Goal: Transaction & Acquisition: Purchase product/service

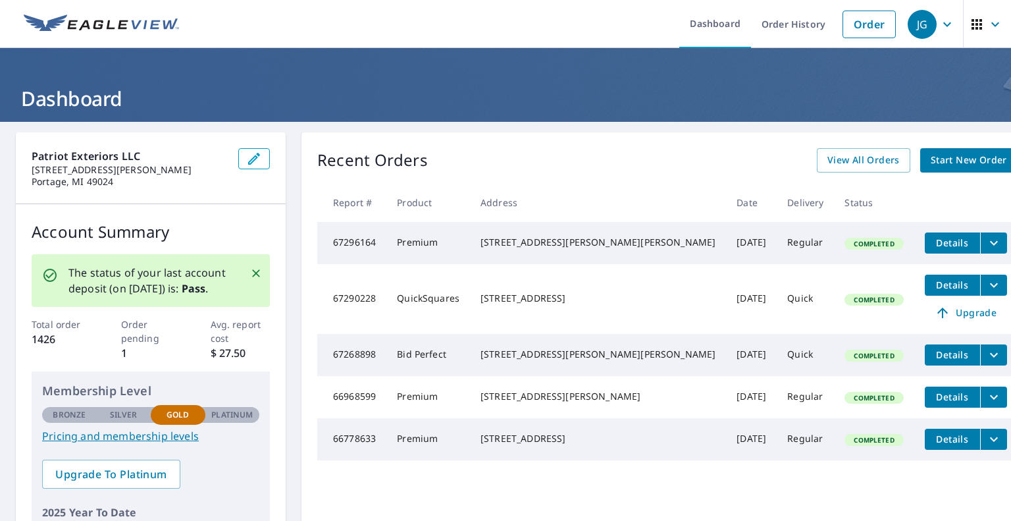
click at [931, 157] on span "Start New Order" at bounding box center [969, 160] width 76 height 16
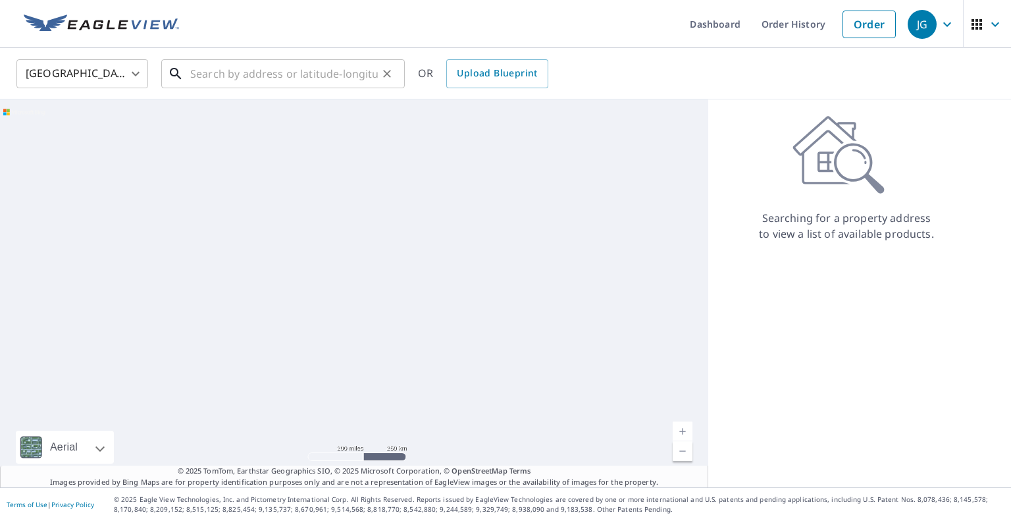
click at [236, 76] on input "text" at bounding box center [284, 73] width 188 height 37
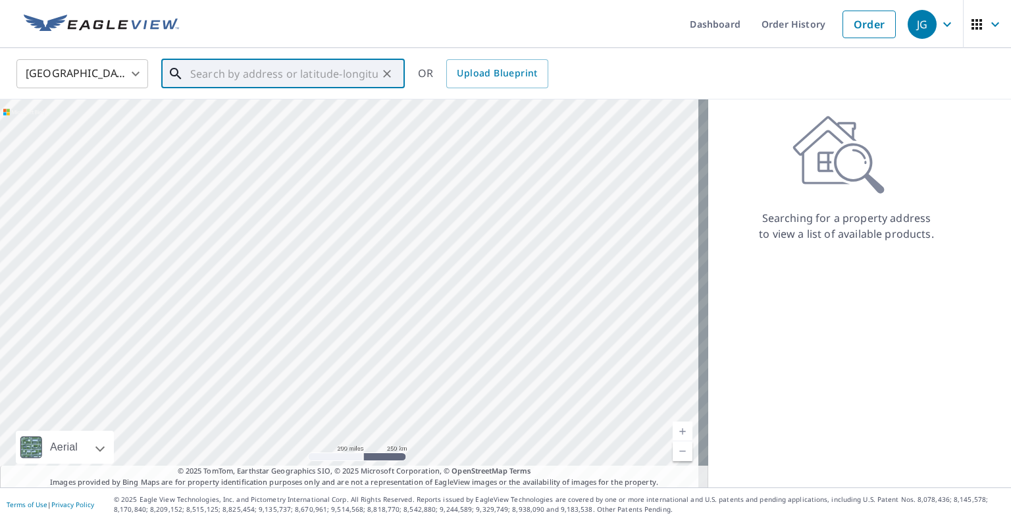
paste input "[STREET_ADDRESS][PERSON_NAME]"
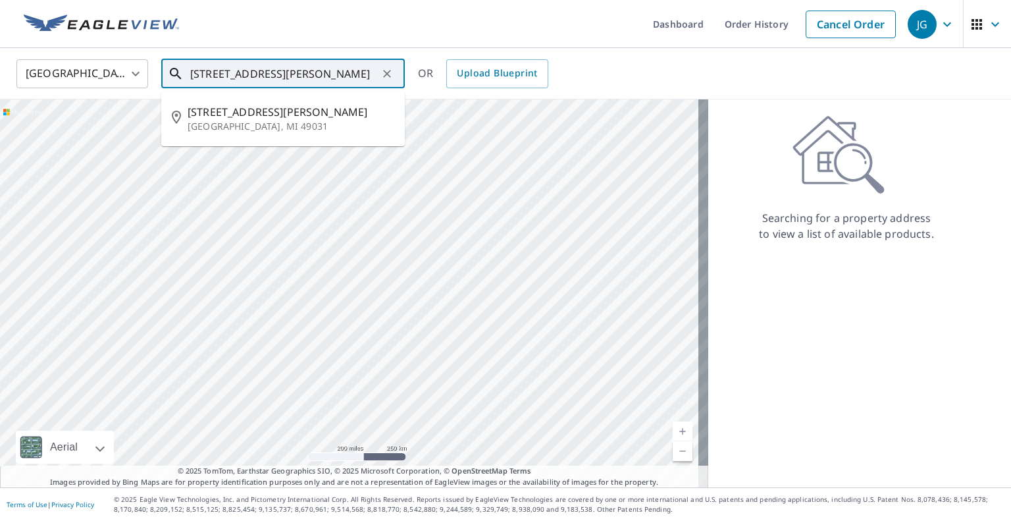
type input "[STREET_ADDRESS][PERSON_NAME]"
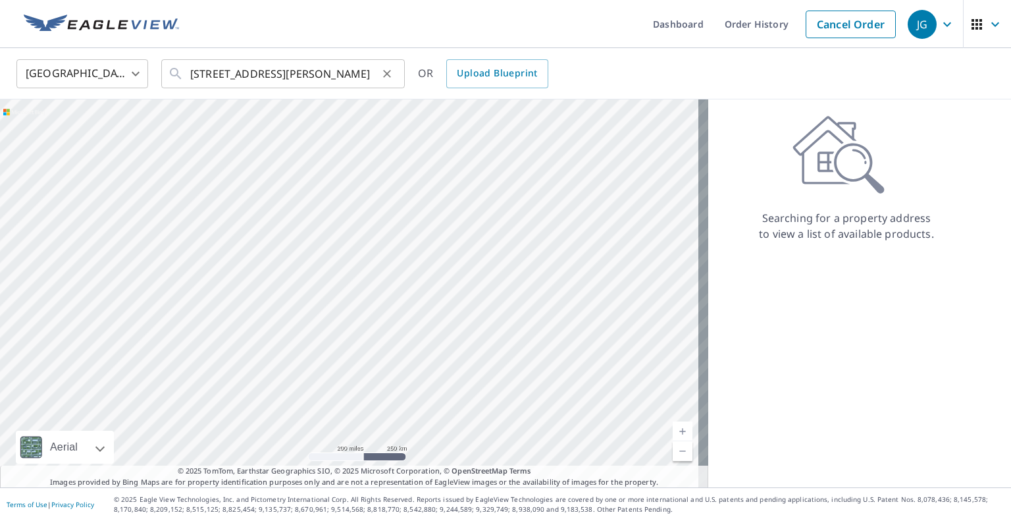
scroll to position [0, 0]
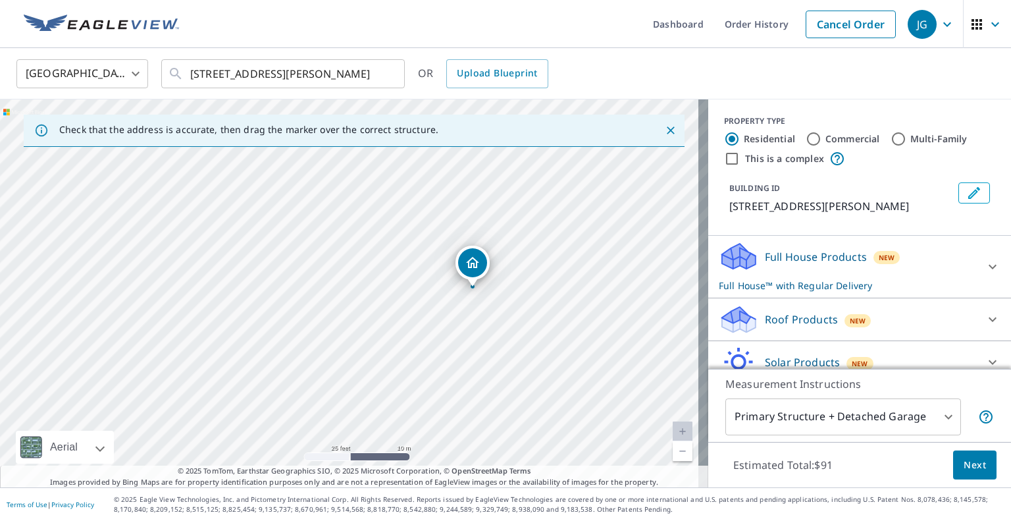
drag, startPoint x: 539, startPoint y: 182, endPoint x: 541, endPoint y: 381, distance: 199.4
click at [541, 381] on div "[STREET_ADDRESS][PERSON_NAME]" at bounding box center [354, 293] width 708 height 388
click at [977, 464] on button "Next" at bounding box center [974, 465] width 43 height 30
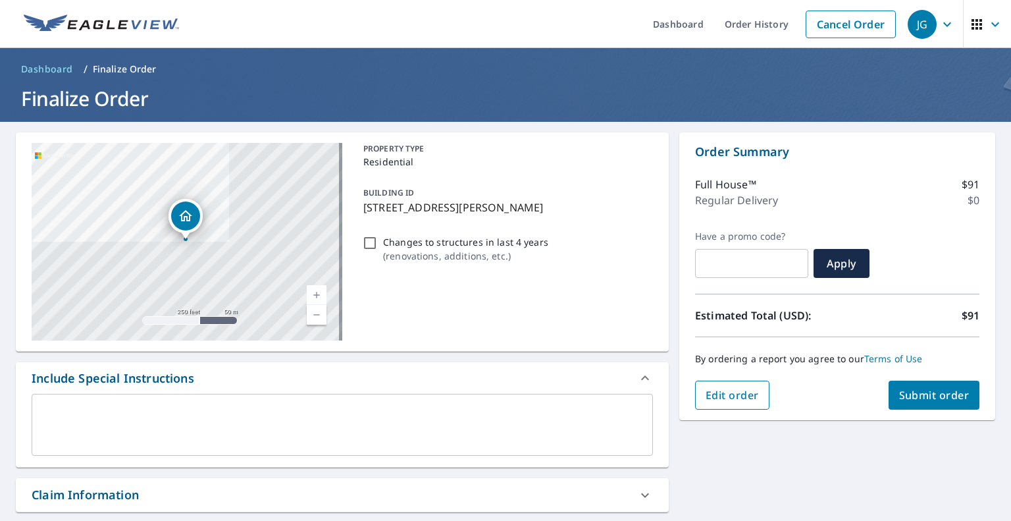
click at [708, 394] on span "Edit order" at bounding box center [732, 395] width 53 height 14
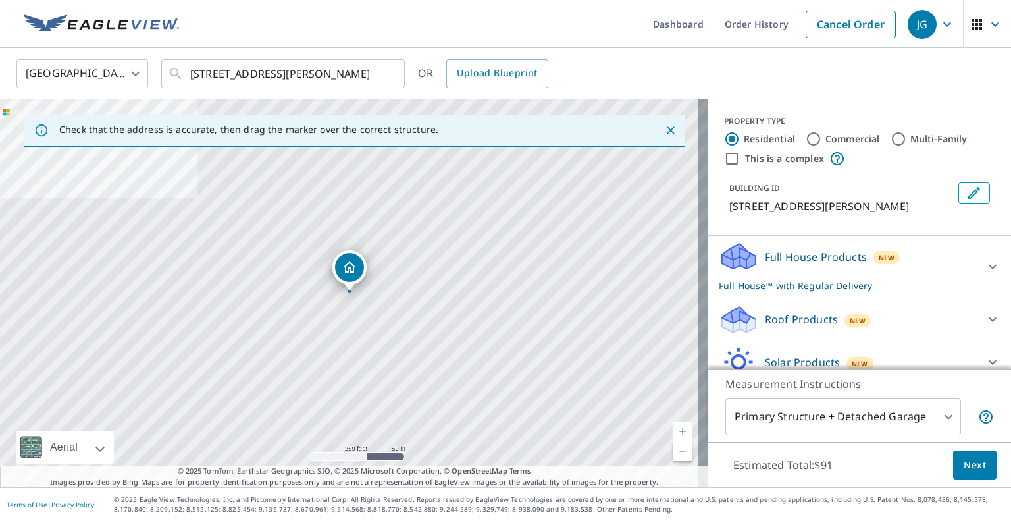
click at [936, 412] on body "JG JG Dashboard Order History Cancel Order JG [GEOGRAPHIC_DATA] [GEOGRAPHIC_DAT…" at bounding box center [505, 260] width 1011 height 521
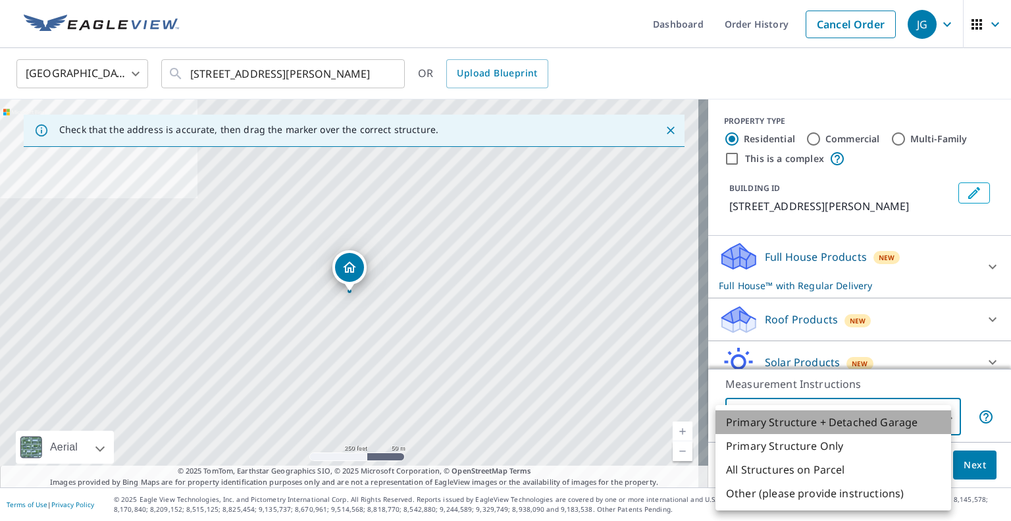
click at [832, 428] on li "Primary Structure + Detached Garage" at bounding box center [833, 422] width 236 height 24
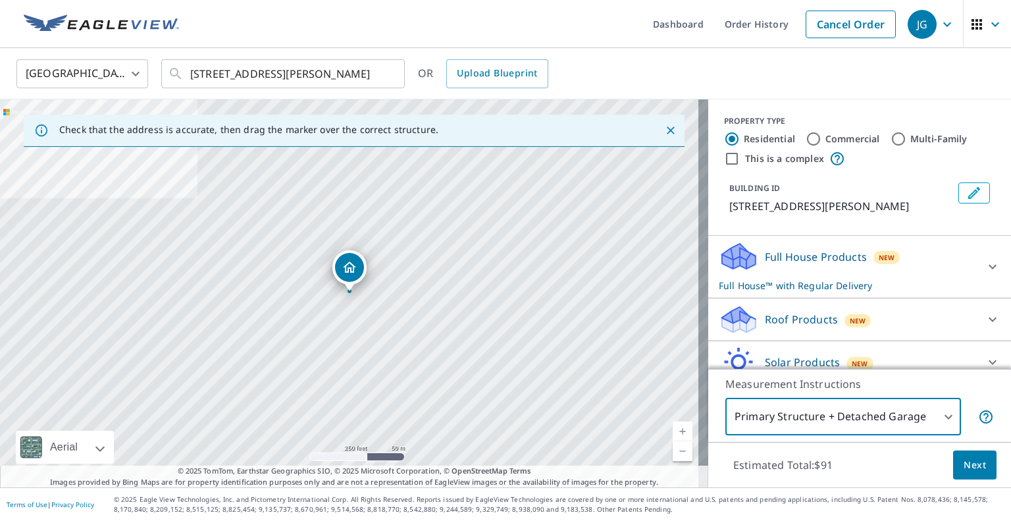
click at [964, 461] on span "Next" at bounding box center [975, 465] width 22 height 16
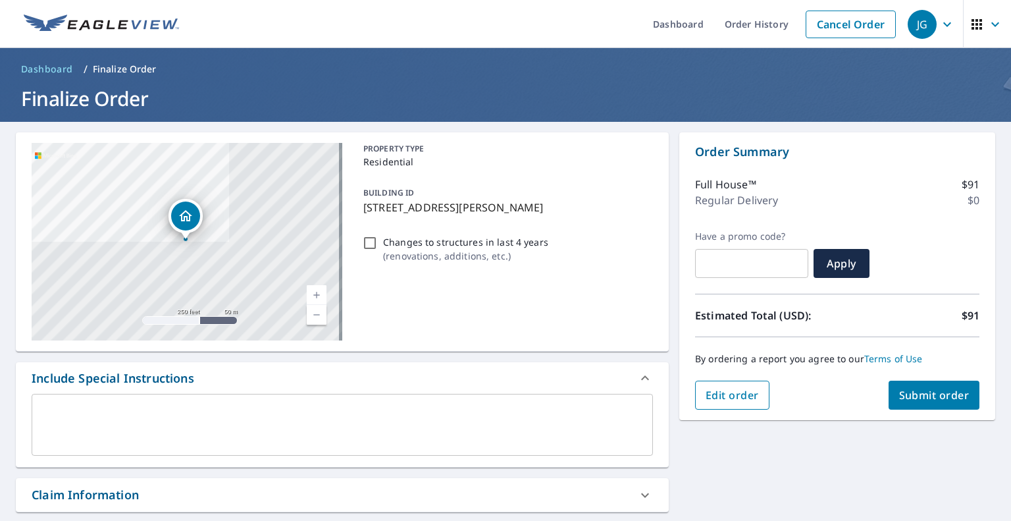
drag, startPoint x: 689, startPoint y: 410, endPoint x: 695, endPoint y: 402, distance: 9.9
click at [690, 407] on div "Order Summary Full House™ $91 Regular Delivery $0 Have a promo code? ​ Apply Es…" at bounding box center [837, 276] width 316 height 288
click at [706, 397] on span "Edit order" at bounding box center [732, 395] width 53 height 14
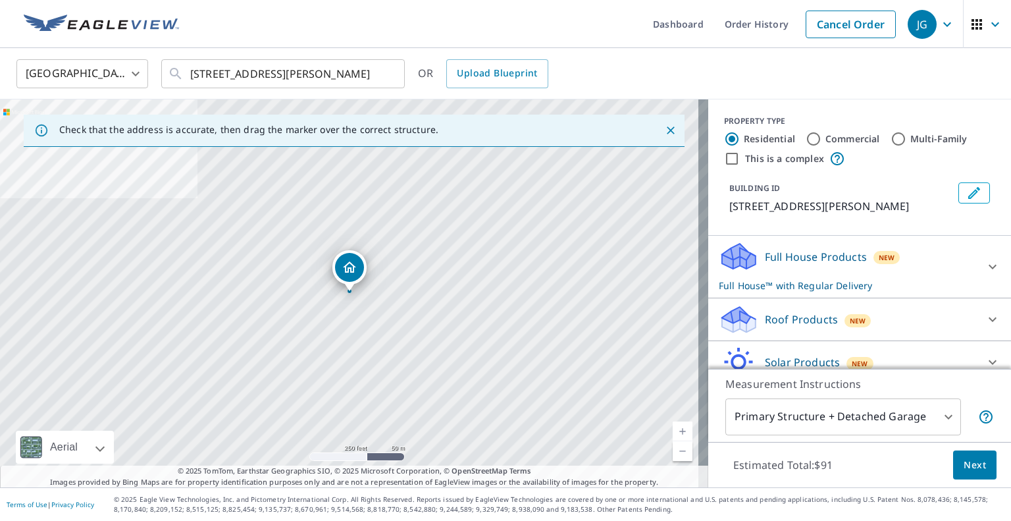
scroll to position [57, 0]
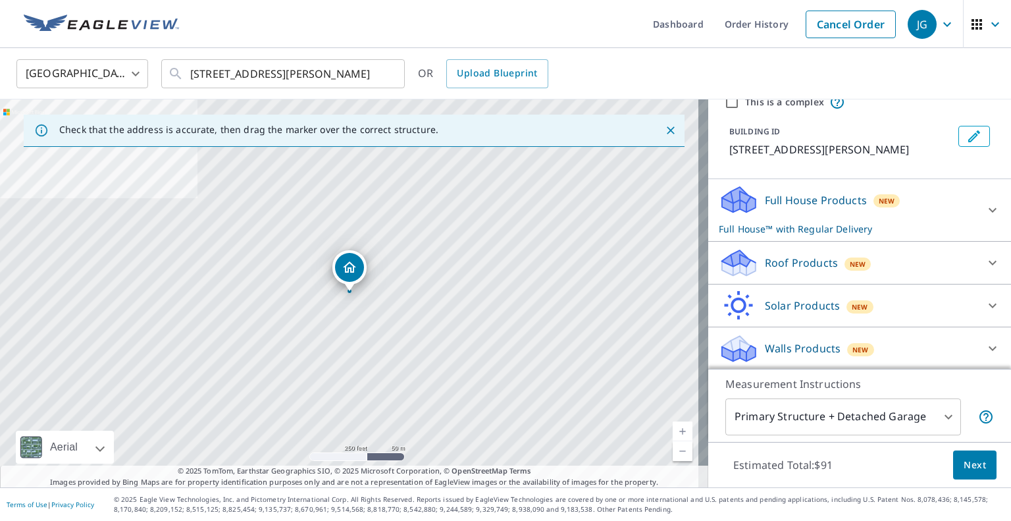
click at [985, 211] on icon at bounding box center [993, 210] width 16 height 16
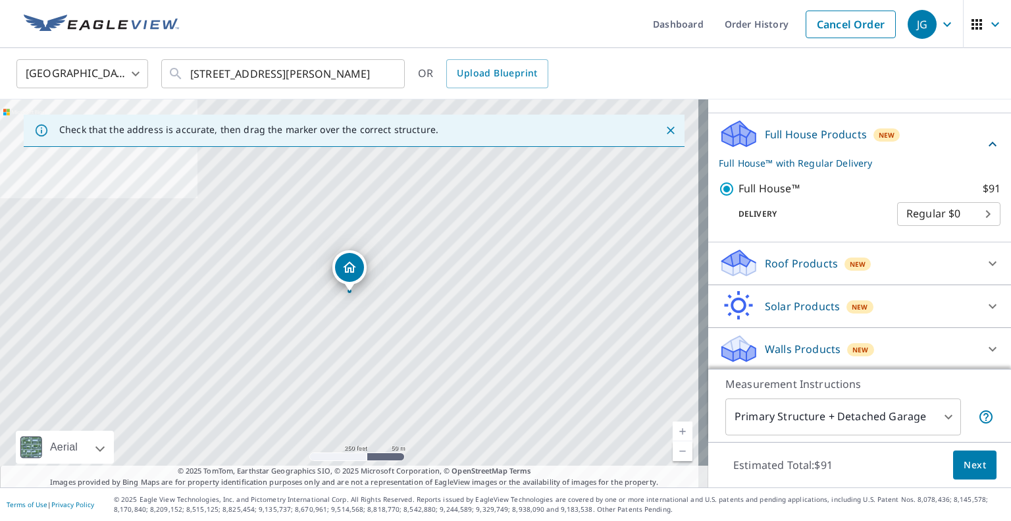
scroll to position [123, 0]
click at [898, 263] on div "Roof Products New" at bounding box center [848, 262] width 258 height 31
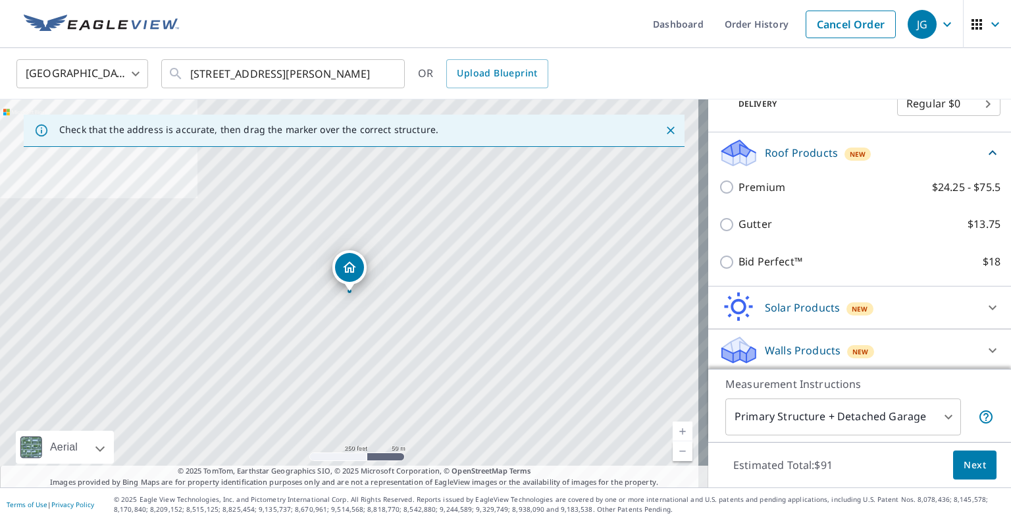
scroll to position [234, 0]
click at [673, 74] on div "[GEOGRAPHIC_DATA] [GEOGRAPHIC_DATA] ​ [STREET_ADDRESS][PERSON_NAME] ​ OR Upload…" at bounding box center [501, 73] width 989 height 31
